Goal: Information Seeking & Learning: Learn about a topic

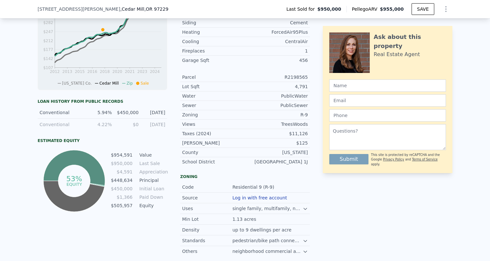
scroll to position [372, 0]
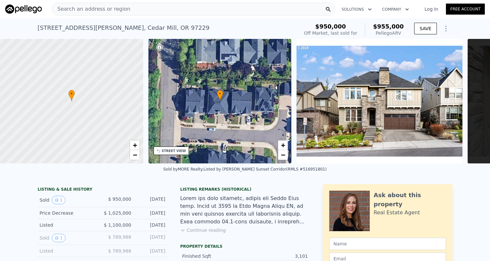
scroll to position [0, 131]
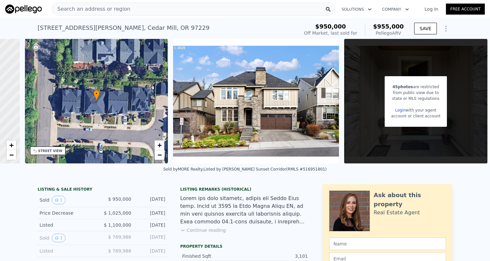
click at [125, 9] on div "Search an address or region" at bounding box center [193, 9] width 283 height 13
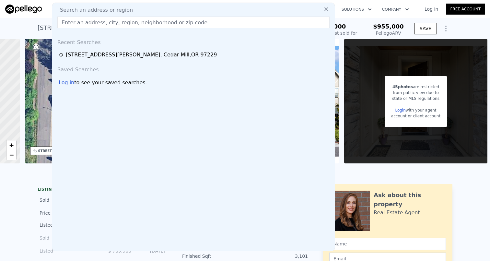
click at [323, 8] on icon at bounding box center [326, 9] width 6 height 6
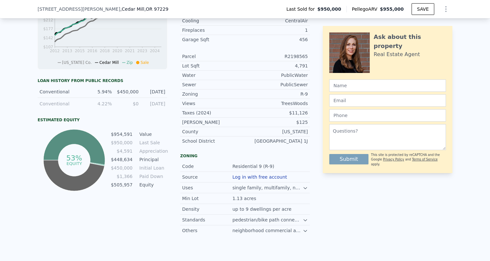
scroll to position [319, 0]
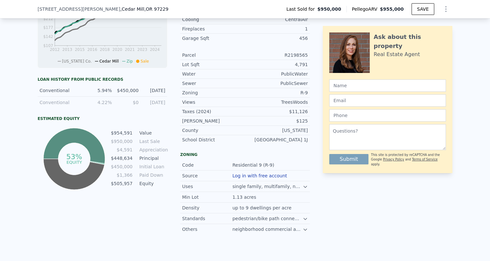
click at [101, 106] on div "4.22%" at bounding box center [100, 102] width 23 height 6
click at [123, 106] on div "$0" at bounding box center [127, 102] width 23 height 6
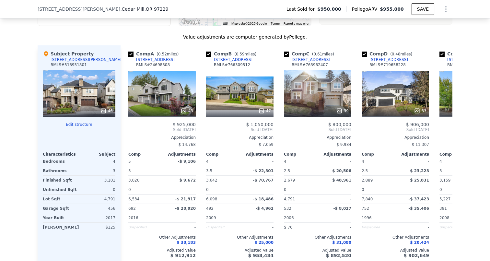
scroll to position [731, 0]
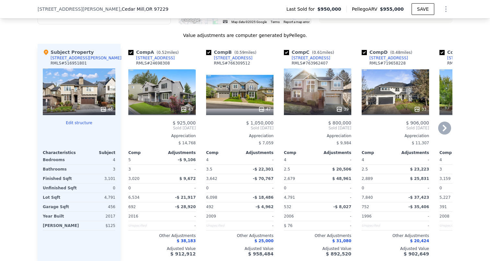
click at [443, 134] on icon at bounding box center [444, 127] width 13 height 13
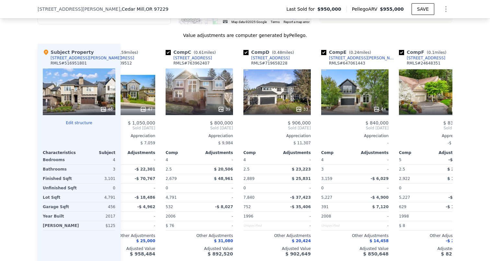
scroll to position [0, 155]
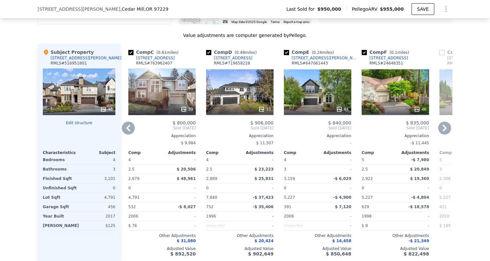
click at [443, 134] on icon at bounding box center [444, 127] width 13 height 13
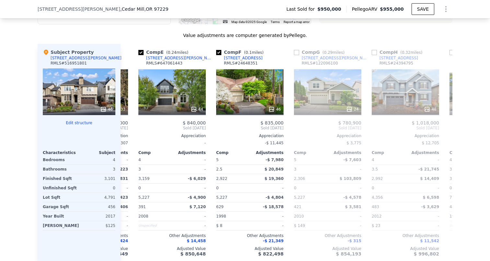
scroll to position [0, 311]
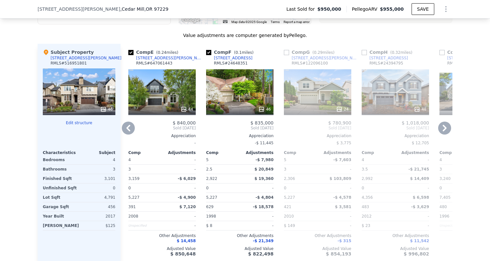
click at [384, 61] on div "[STREET_ADDRESS]" at bounding box center [388, 57] width 39 height 5
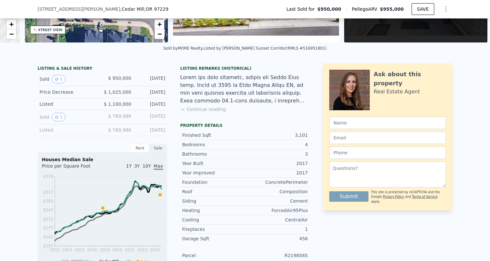
scroll to position [0, 0]
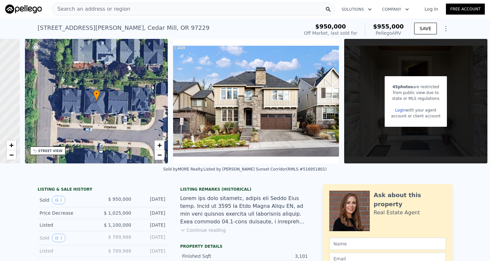
click at [189, 8] on div "Search an address or region" at bounding box center [193, 9] width 283 height 13
